Goal: Communication & Community: Answer question/provide support

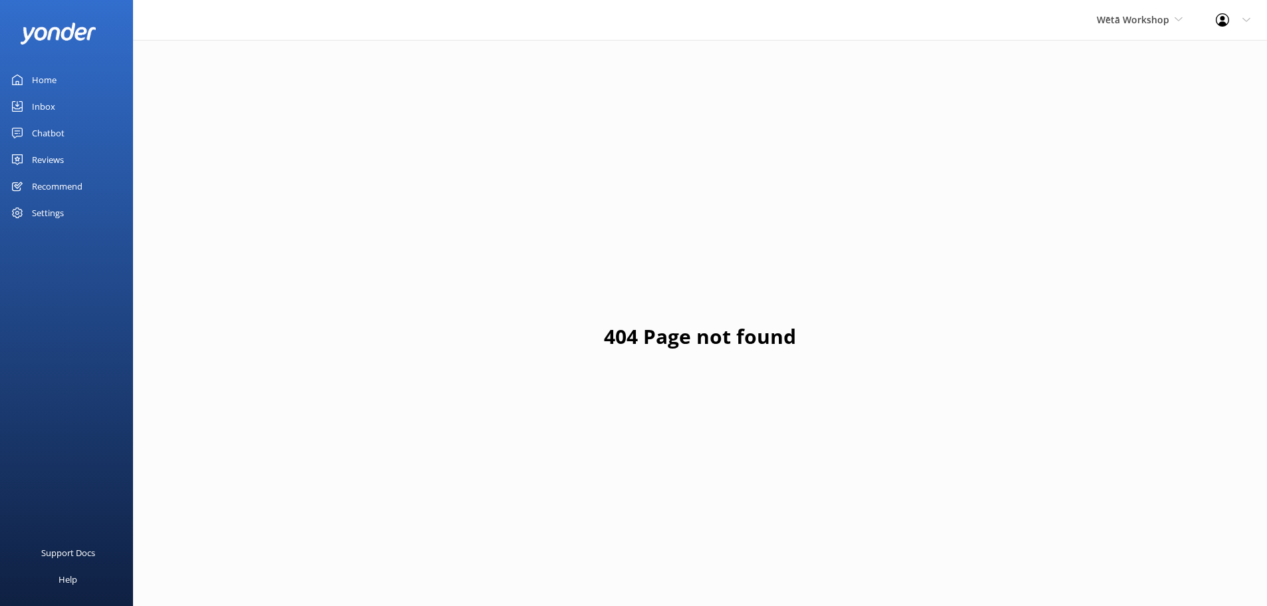
click at [55, 162] on div "Reviews" at bounding box center [48, 159] width 32 height 27
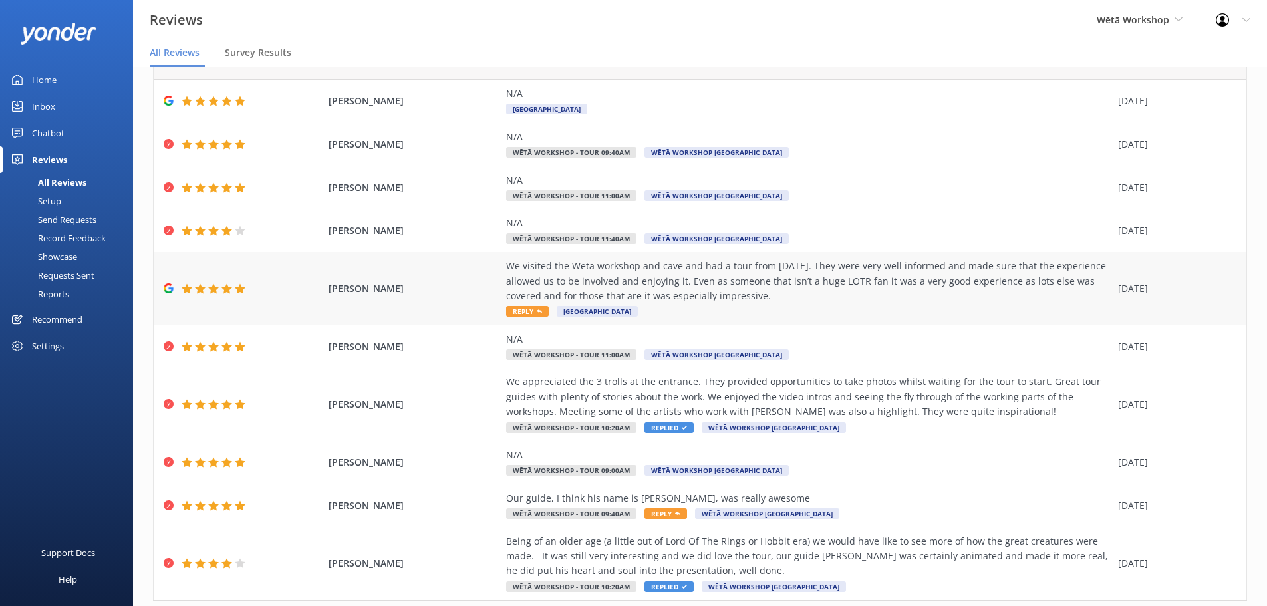
scroll to position [106, 0]
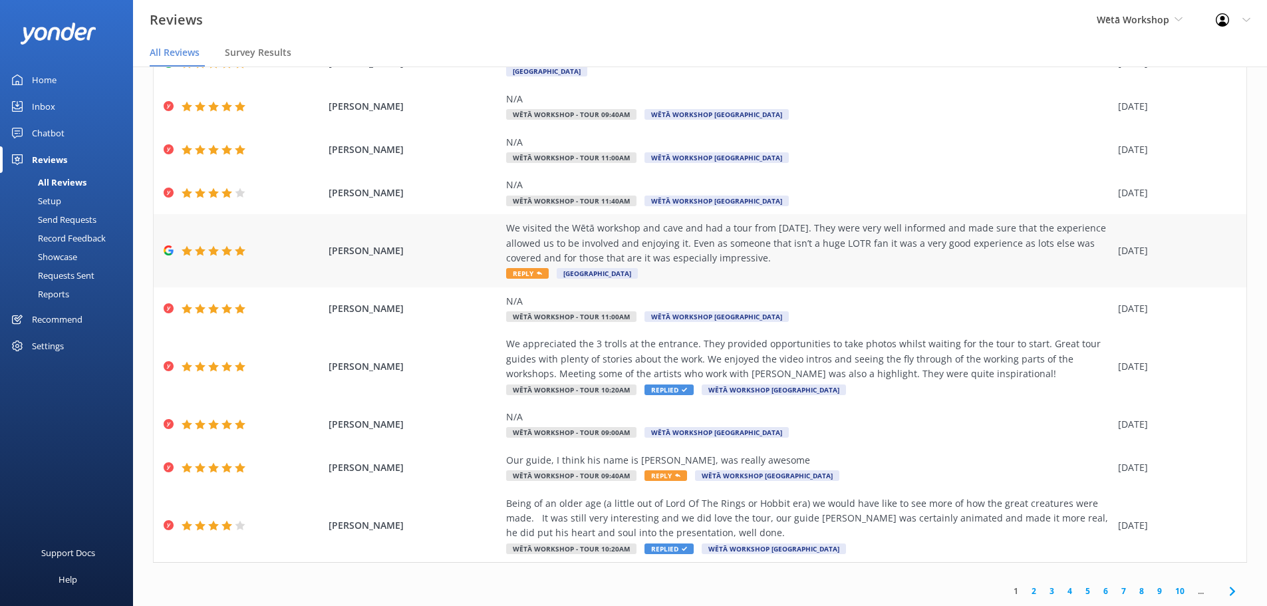
click at [930, 249] on div "We visited the Wētā workshop and cave and had a tour from [DATE]. They were ver…" at bounding box center [808, 243] width 605 height 45
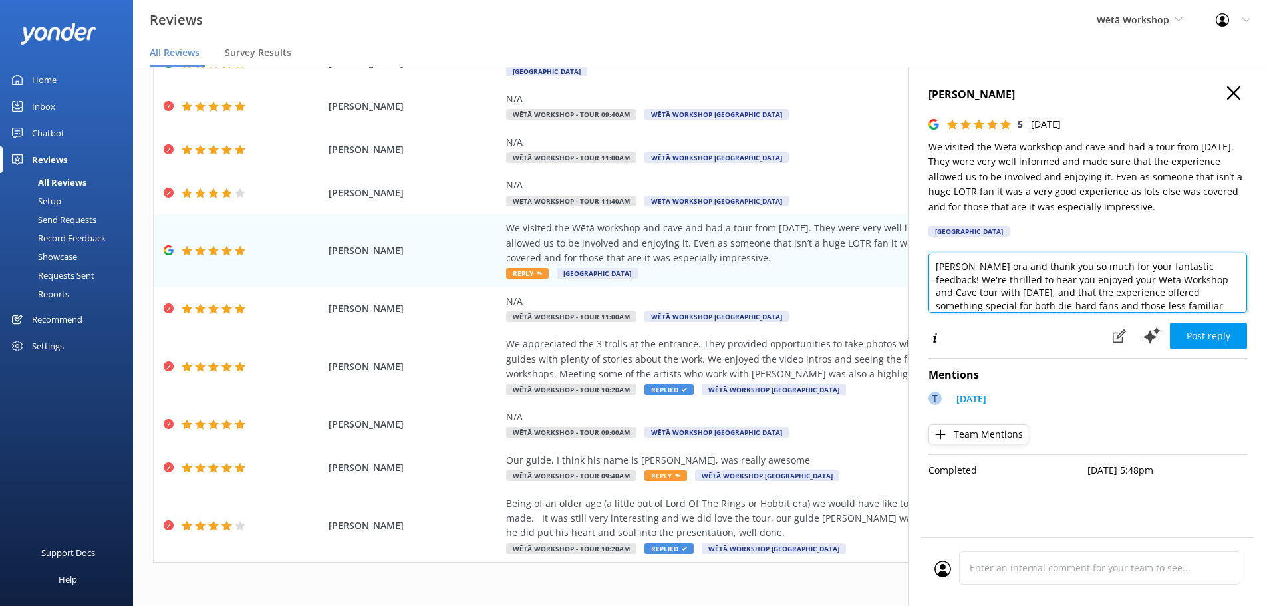
click at [968, 270] on textarea "[PERSON_NAME] ora and thank you so much for your fantastic feedback! We're thri…" at bounding box center [1087, 283] width 319 height 60
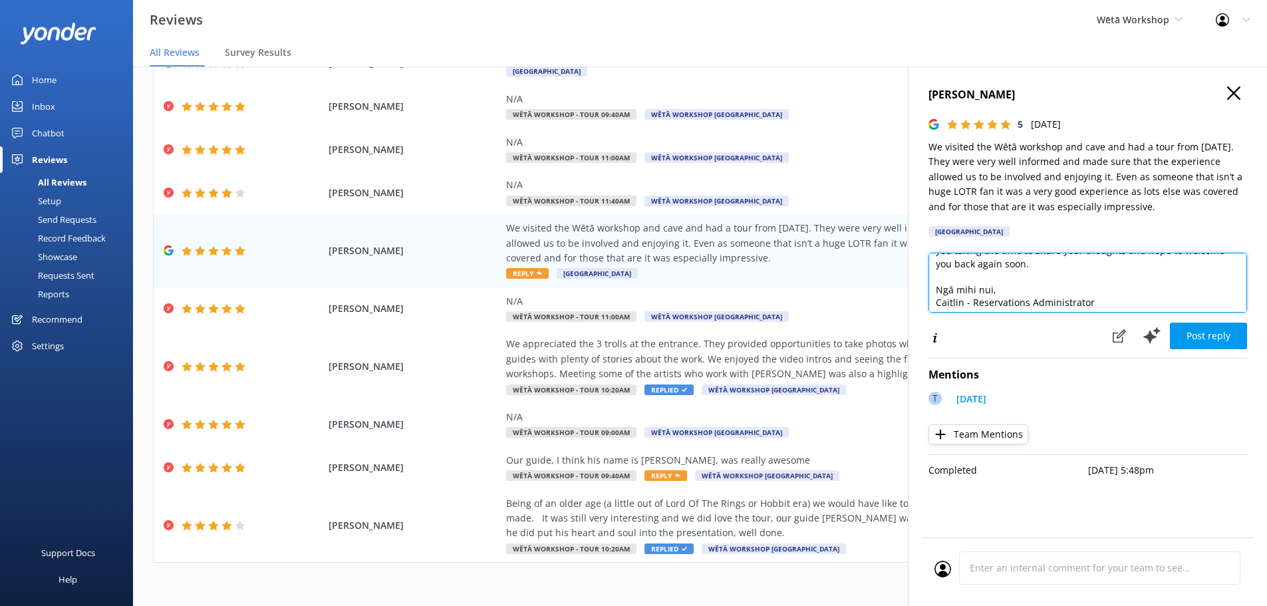
scroll to position [85, 0]
type textarea "Kia ora [PERSON_NAME], Thank you so much for your fantastic feedback! We're thr…"
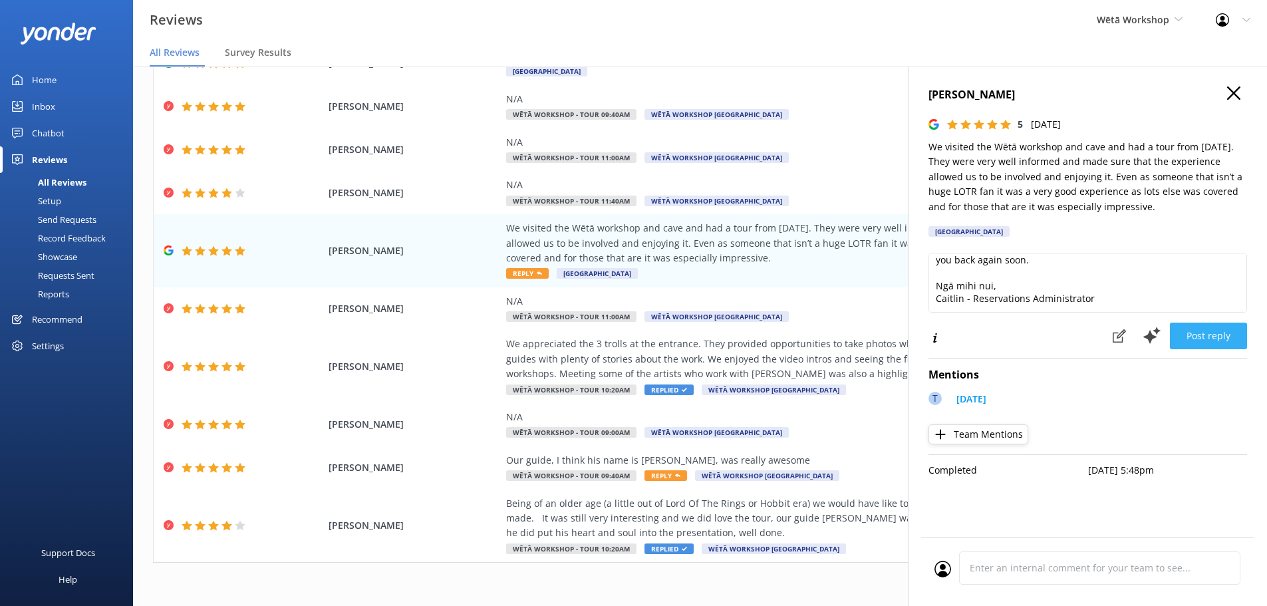
click at [1224, 340] on button "Post reply" at bounding box center [1208, 336] width 77 height 27
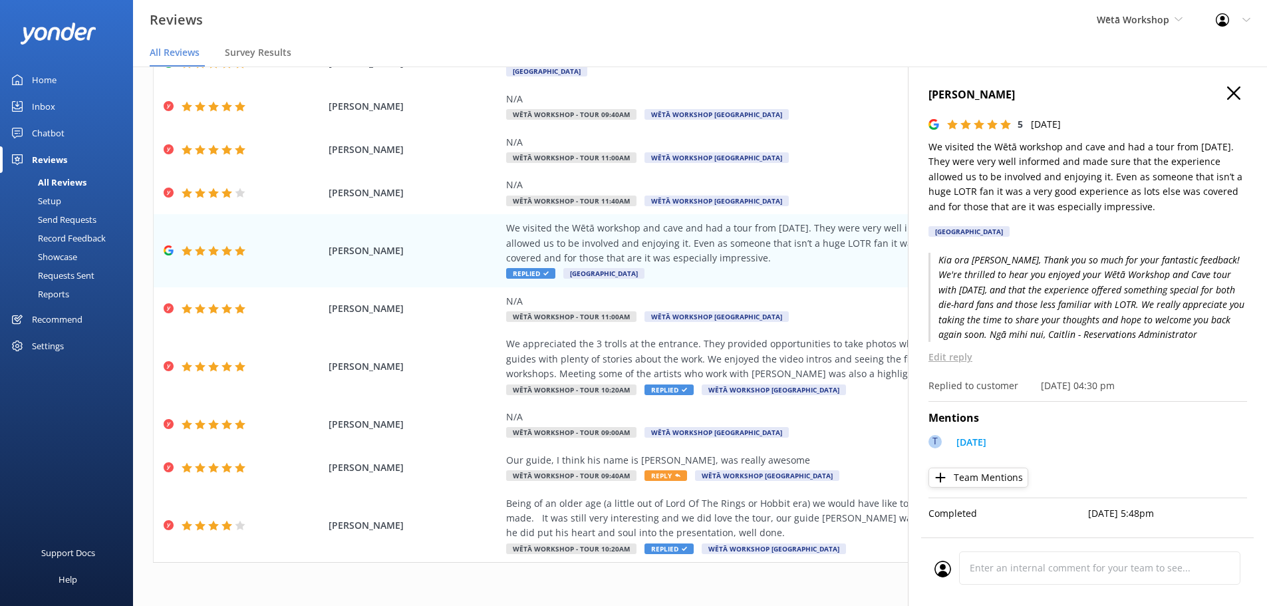
click at [1234, 95] on icon "button" at bounding box center [1233, 92] width 13 height 13
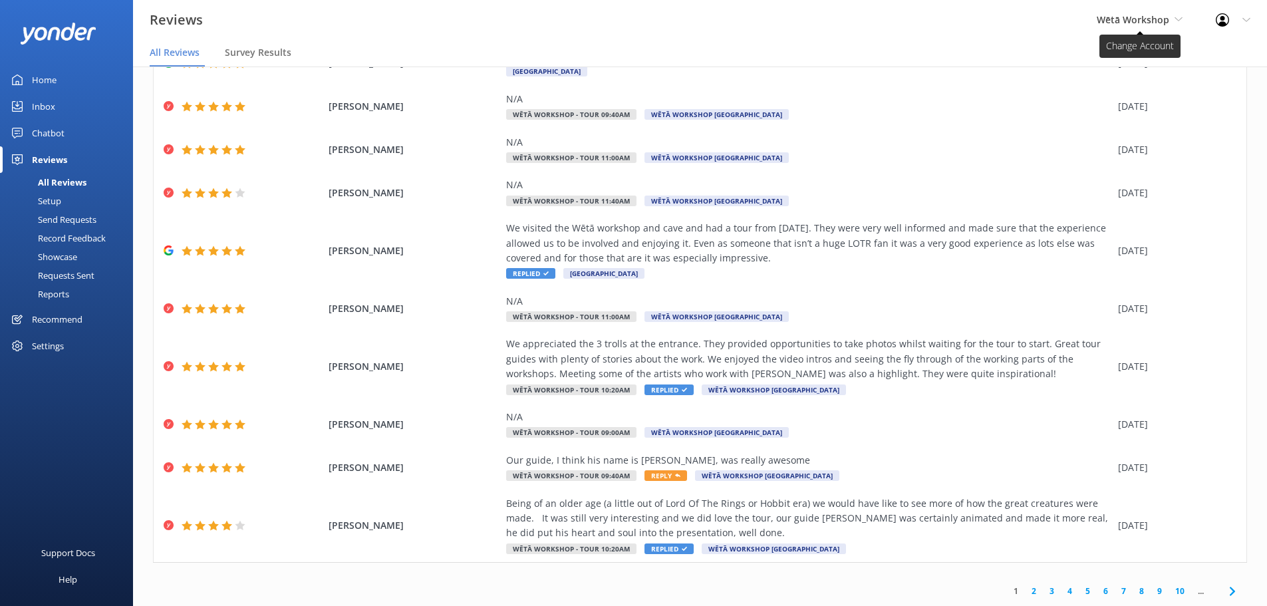
click at [1138, 15] on span "Wētā Workshop" at bounding box center [1133, 19] width 72 height 13
click at [1138, 72] on link "Wētā Workshop Unleashed" at bounding box center [1146, 88] width 133 height 32
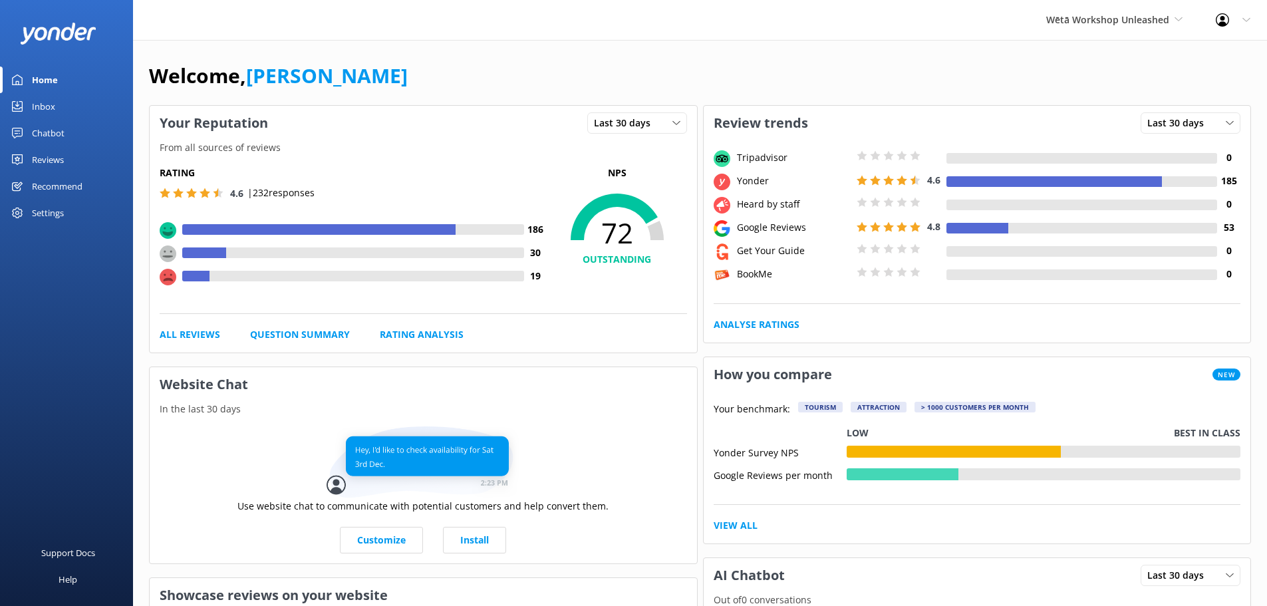
click at [33, 151] on div "Reviews" at bounding box center [48, 159] width 32 height 27
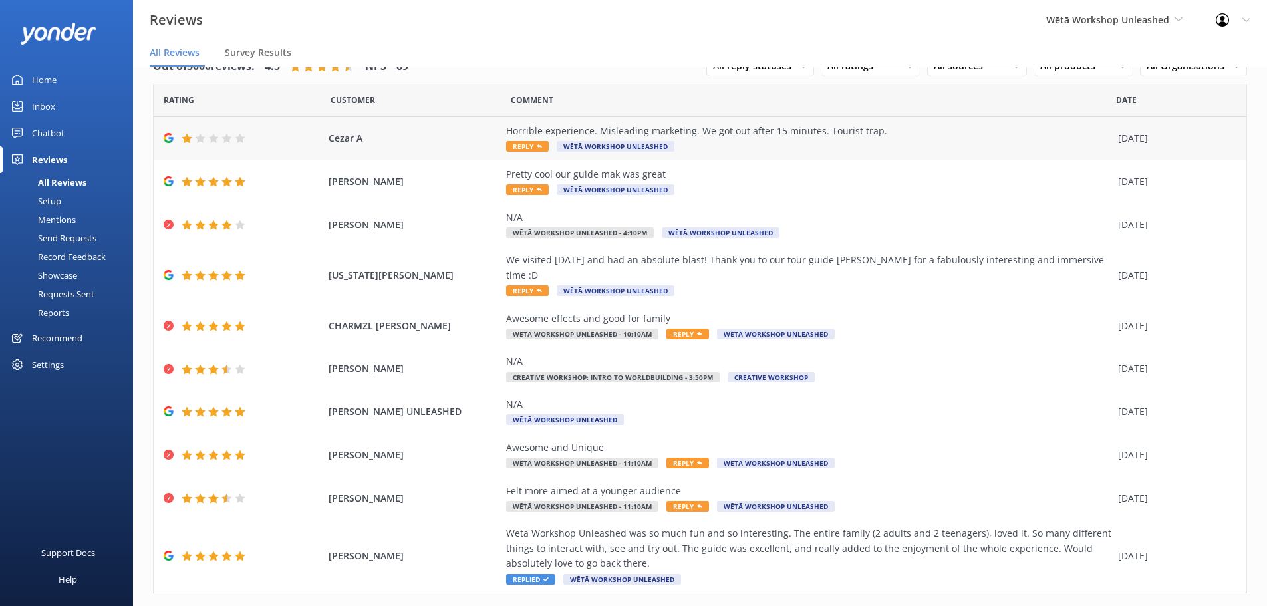
scroll to position [47, 0]
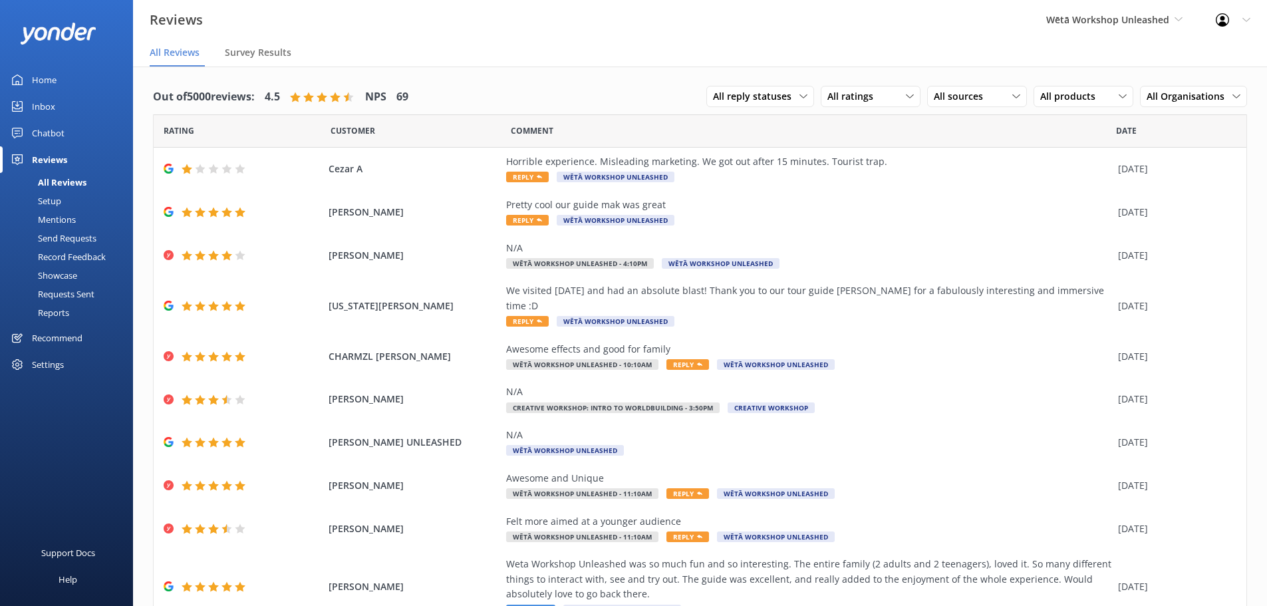
scroll to position [27, 0]
